Goal: Navigation & Orientation: Go to known website

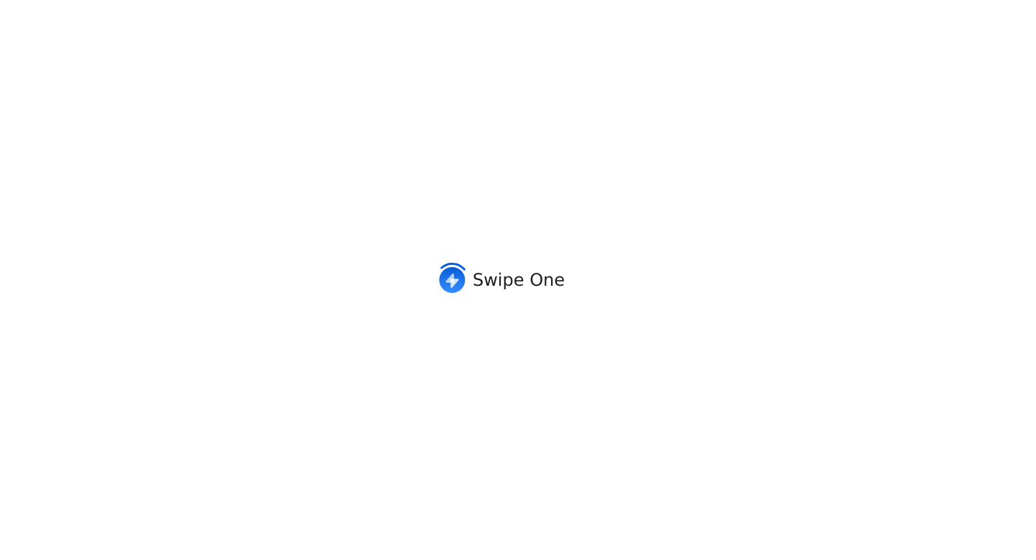
click at [534, 247] on div "Swipe One" at bounding box center [518, 280] width 1036 height 560
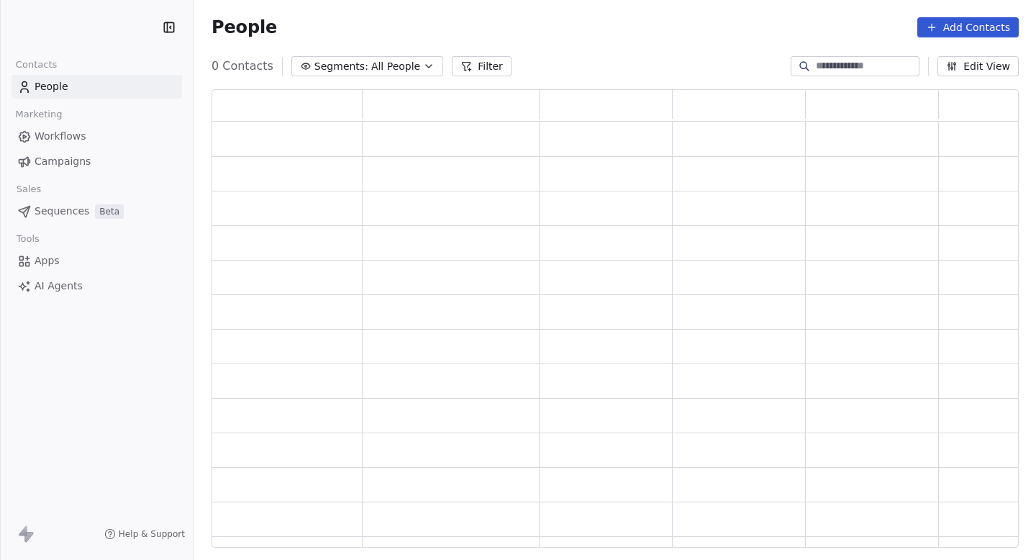
scroll to position [458, 807]
